Goal: Information Seeking & Learning: Learn about a topic

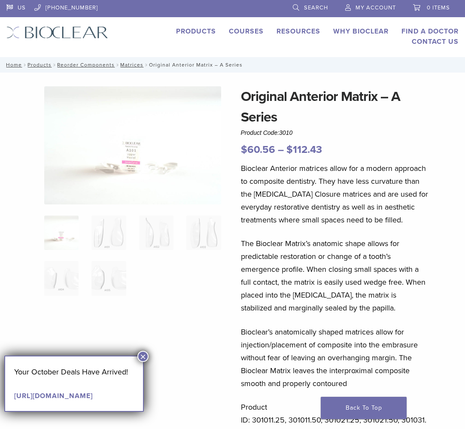
click at [195, 32] on link "Products" at bounding box center [196, 31] width 40 height 9
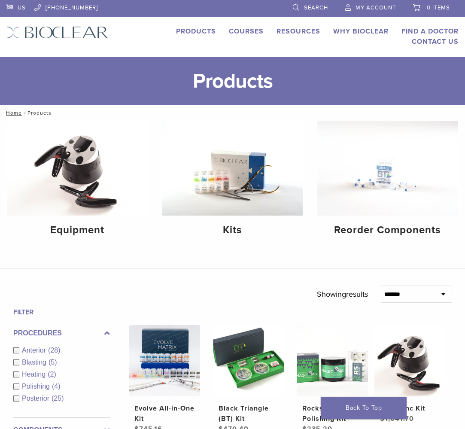
click at [242, 30] on link "Courses" at bounding box center [246, 31] width 35 height 9
click at [223, 170] on img at bounding box center [232, 168] width 141 height 94
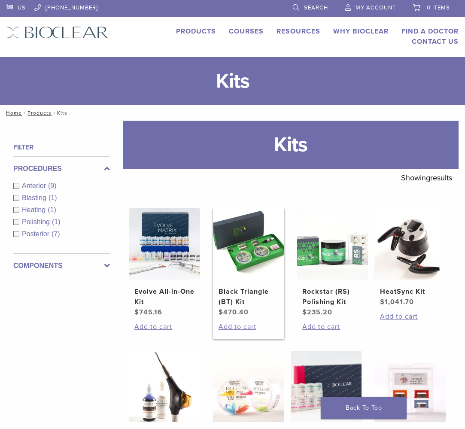
click at [243, 279] on img at bounding box center [248, 243] width 71 height 71
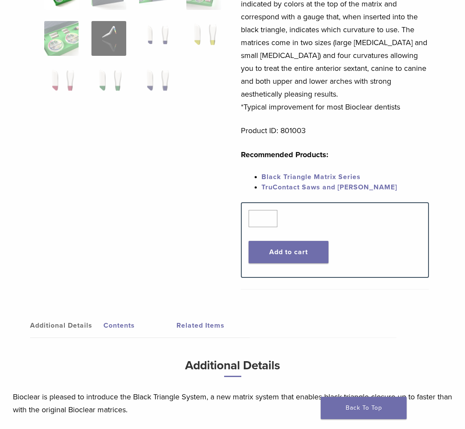
scroll to position [258, 0]
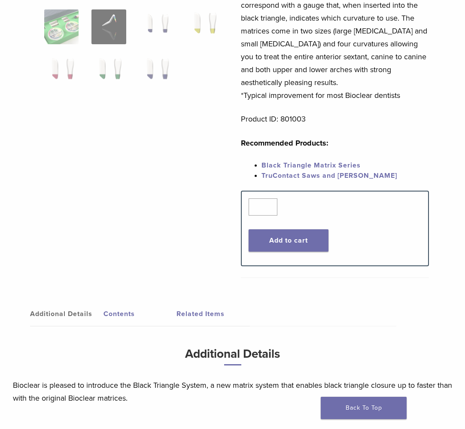
click at [281, 166] on link "Black Triangle Matrix Series" at bounding box center [310, 165] width 99 height 9
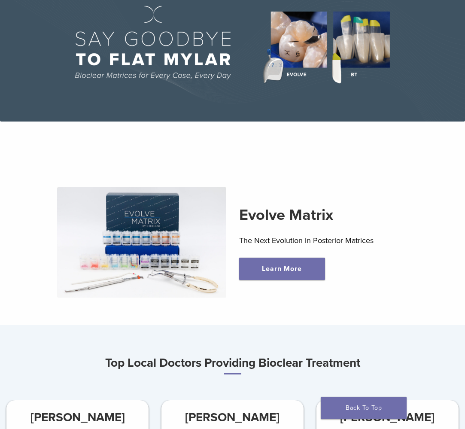
scroll to position [94, 0]
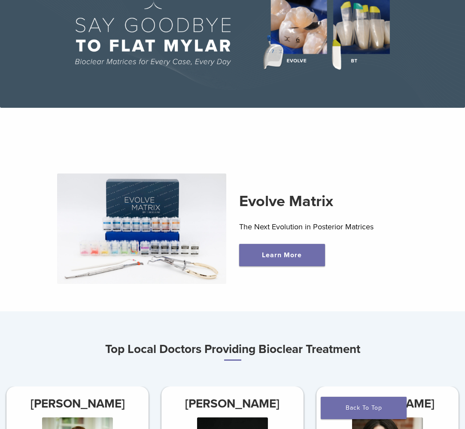
click at [354, 31] on img at bounding box center [232, 35] width 465 height 145
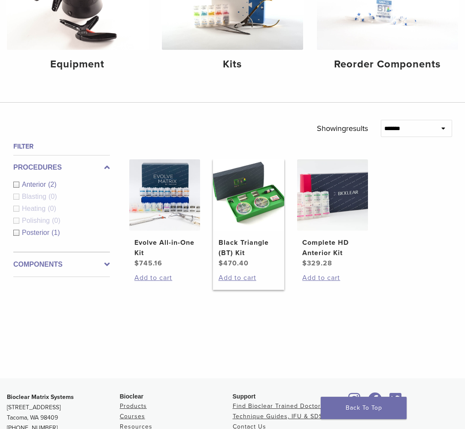
scroll to position [166, 0]
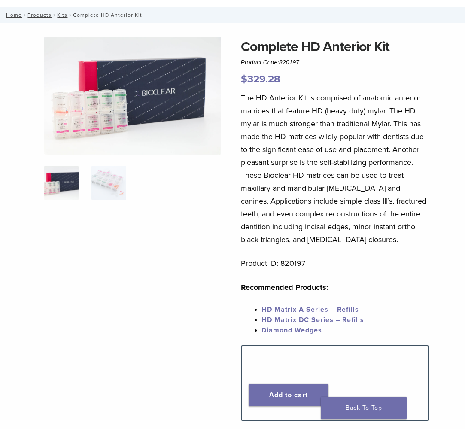
scroll to position [49, 0]
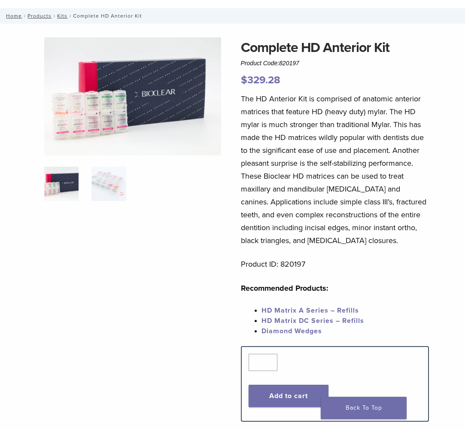
click at [308, 311] on link "HD Matrix A Series – Refills" at bounding box center [309, 310] width 97 height 9
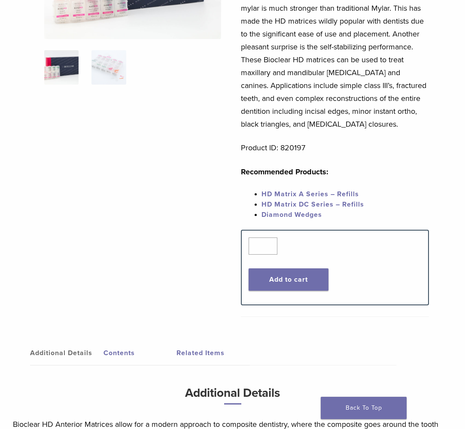
scroll to position [153, 0]
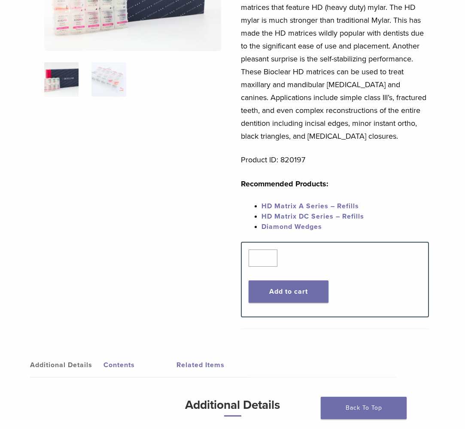
click at [284, 218] on span "HD Matrix DC Series – Refills" at bounding box center [312, 216] width 103 height 9
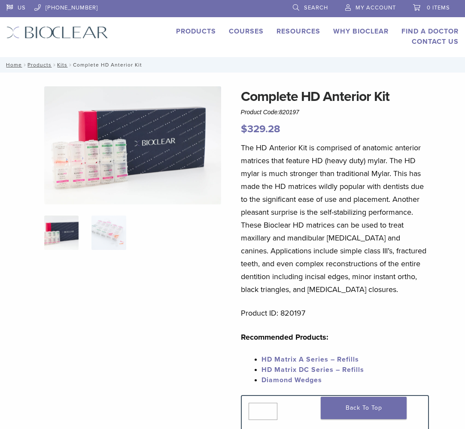
scroll to position [0, 0]
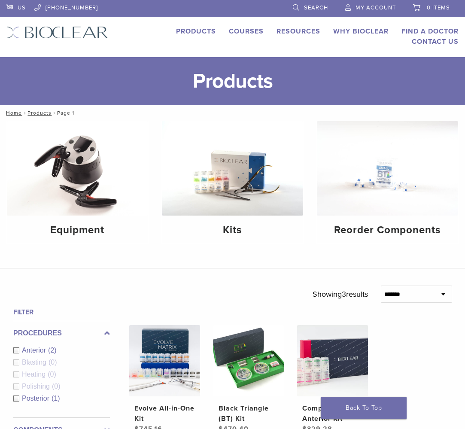
scroll to position [166, 0]
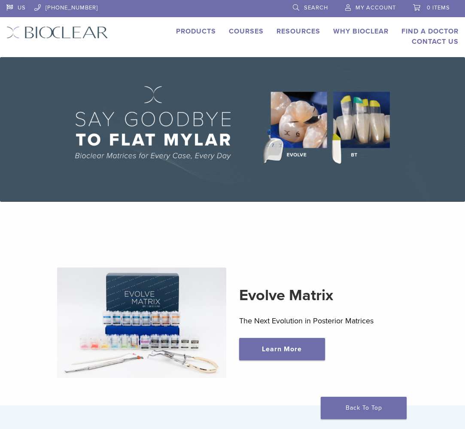
click at [354, 154] on img at bounding box center [232, 129] width 465 height 145
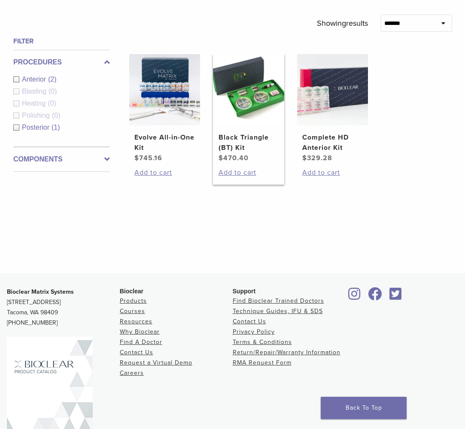
scroll to position [263, 0]
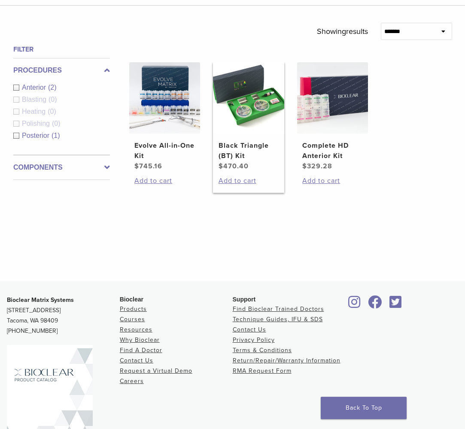
click at [256, 133] on img at bounding box center [248, 97] width 71 height 71
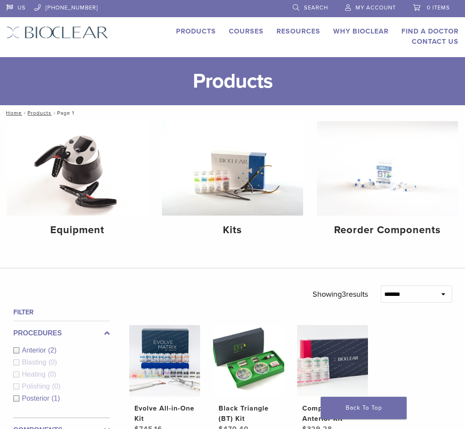
scroll to position [263, 0]
